Goal: Task Accomplishment & Management: Use online tool/utility

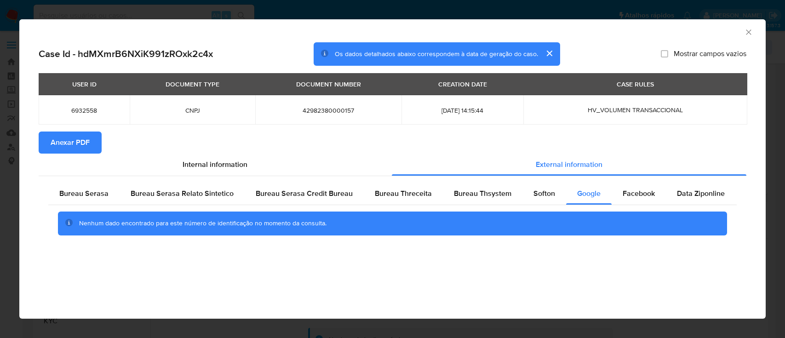
select select "10"
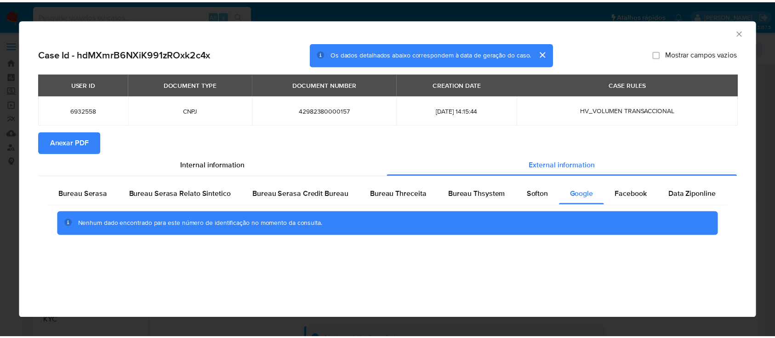
scroll to position [122, 0]
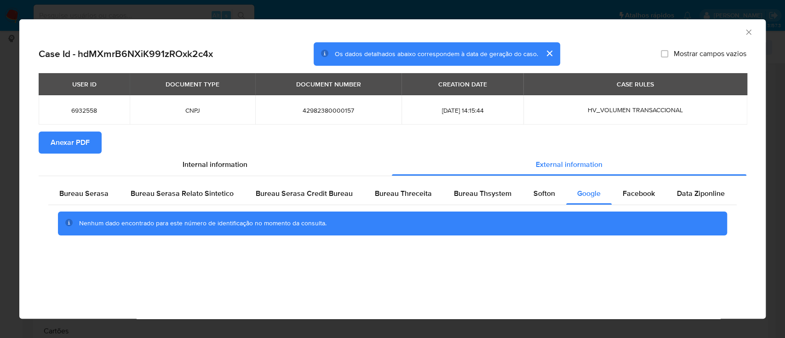
click at [746, 32] on icon "Fechar a janela" at bounding box center [748, 32] width 9 height 9
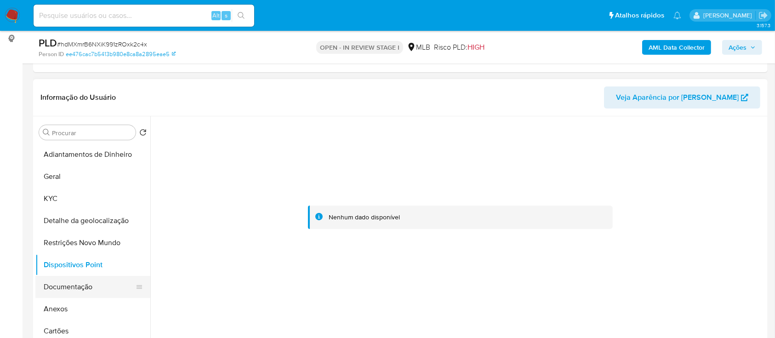
click at [74, 284] on button "Documentação" at bounding box center [89, 287] width 108 height 22
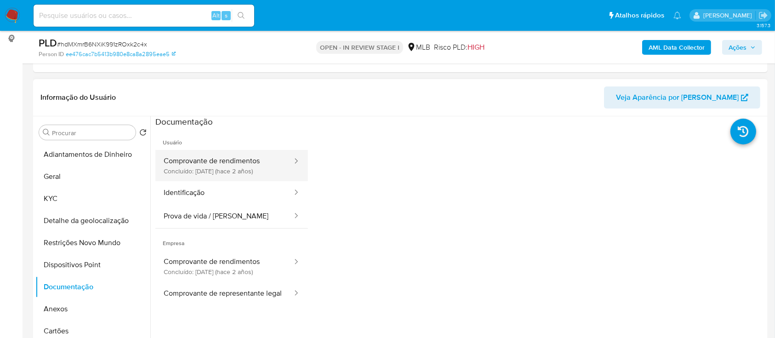
click at [215, 160] on button "Comprovante de rendimentos Concluído: 11/04/2023 (hace 2 años)" at bounding box center [224, 165] width 138 height 31
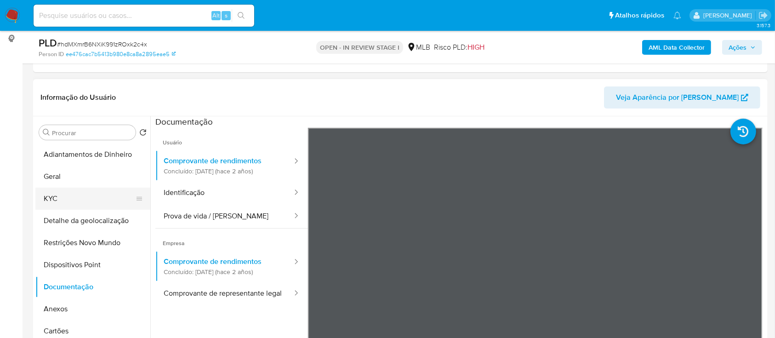
click at [49, 196] on button "KYC" at bounding box center [89, 199] width 108 height 22
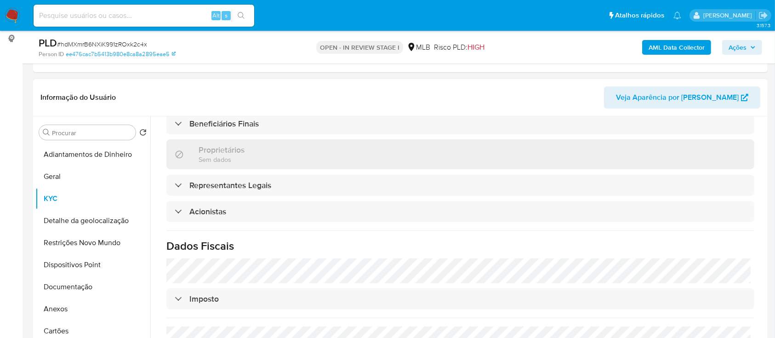
scroll to position [543, 0]
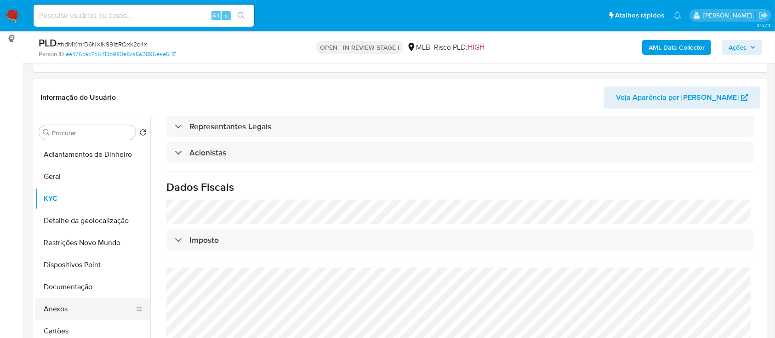
click at [71, 307] on button "Anexos" at bounding box center [89, 309] width 108 height 22
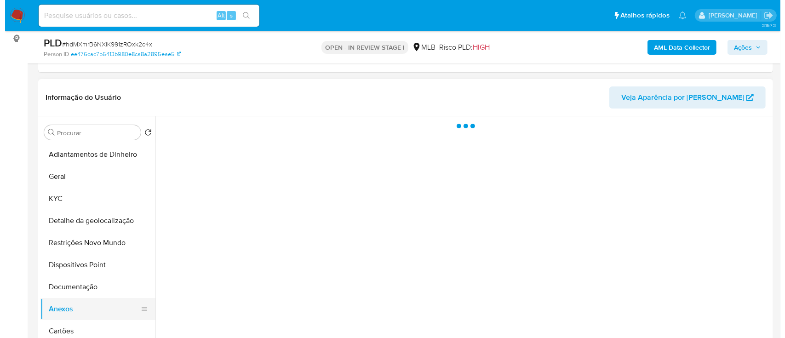
scroll to position [0, 0]
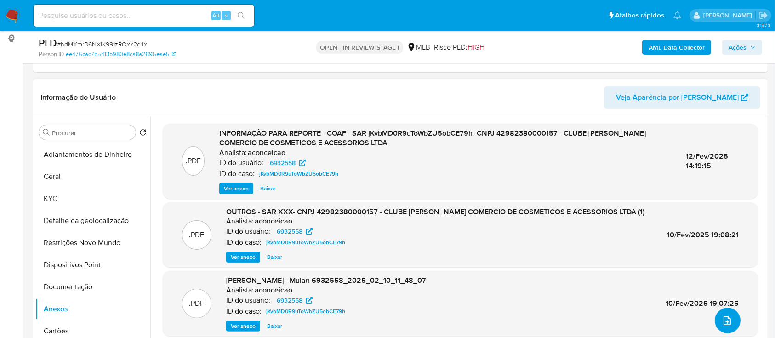
click at [727, 322] on icon "upload-file" at bounding box center [727, 320] width 11 height 11
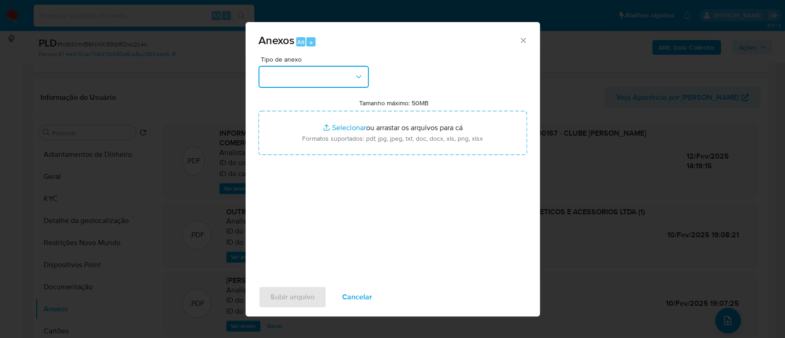
click at [301, 80] on button "button" at bounding box center [313, 77] width 110 height 22
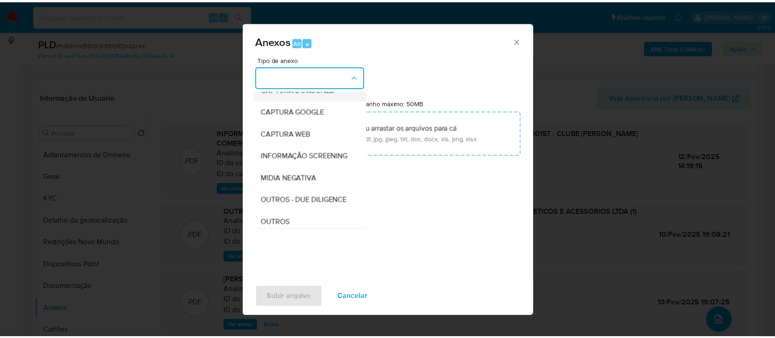
scroll to position [122, 0]
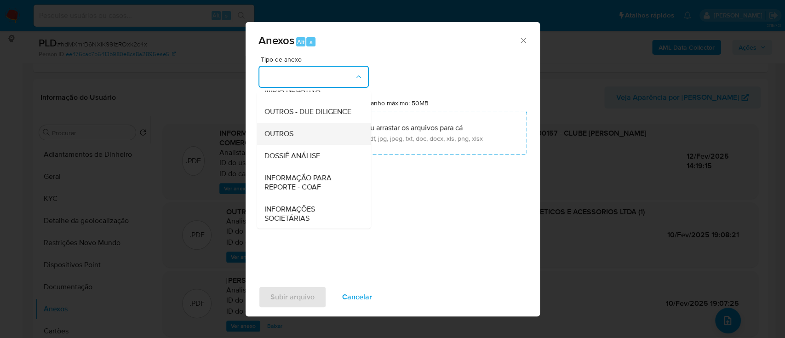
click at [286, 138] on span "OUTROS" at bounding box center [278, 133] width 29 height 9
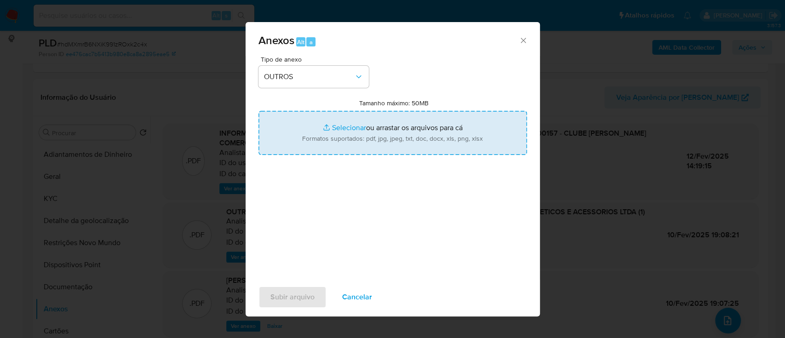
click at [333, 127] on input "Tamanho máximo: 50MB Selecionar arquivos" at bounding box center [392, 133] width 268 height 44
type input "C:\fakepath\SAR - xxx - CNPJ 42982380000157 - CLUBE ROSA COMERCIO DE COSMETICOS…"
click at [346, 124] on input "Tamanho máximo: 50MB Selecionar arquivos" at bounding box center [392, 133] width 268 height 44
type input "C:\fakepath\Mulan 6932558_2025_09_05_11_54_35.xlsx"
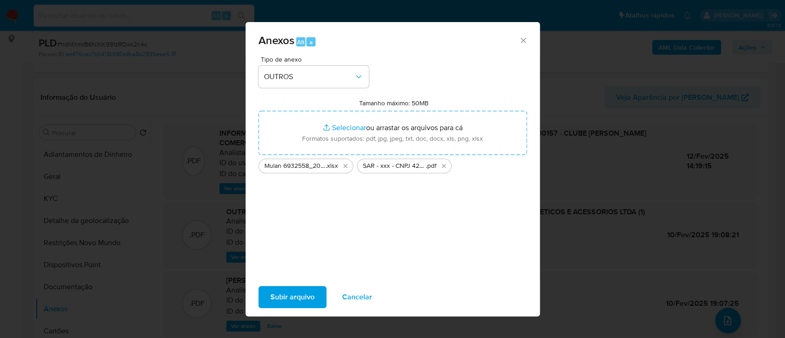
click at [305, 298] on span "Subir arquivo" at bounding box center [292, 297] width 44 height 20
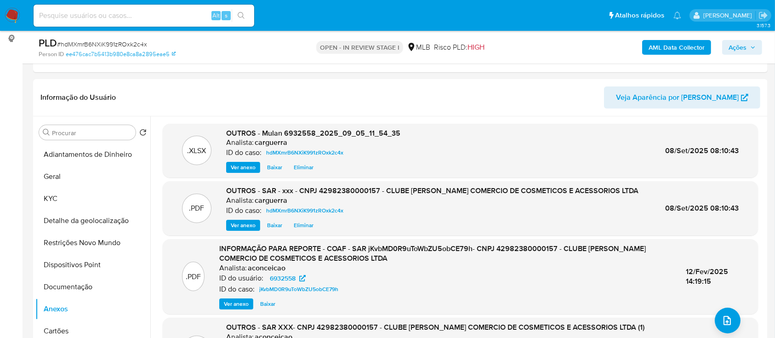
click at [736, 46] on span "Ações" at bounding box center [738, 47] width 18 height 15
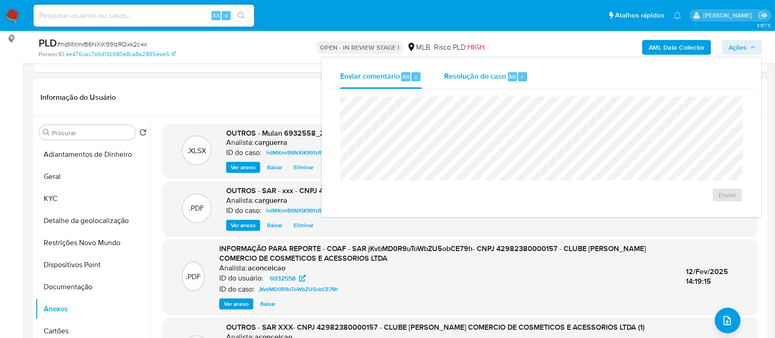
click at [480, 68] on div "Resolução do caso Alt r" at bounding box center [486, 77] width 84 height 24
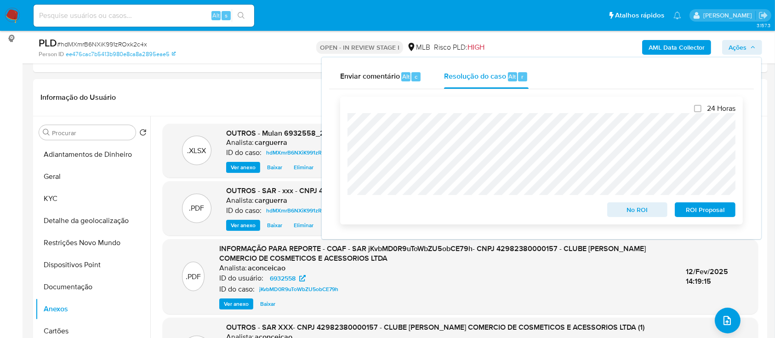
click at [725, 206] on span "ROI Proposal" at bounding box center [705, 209] width 48 height 13
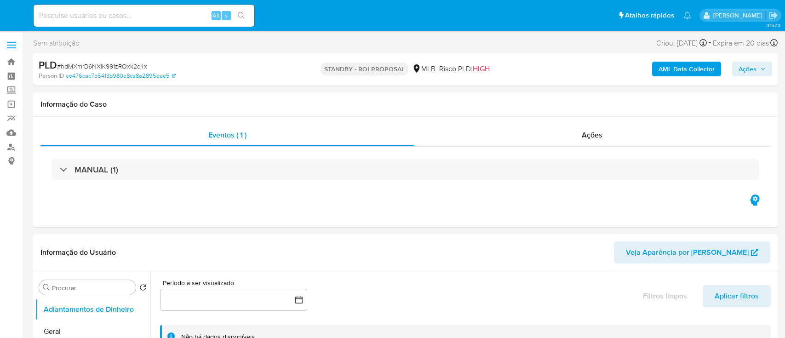
select select "10"
